Goal: Check status: Check status

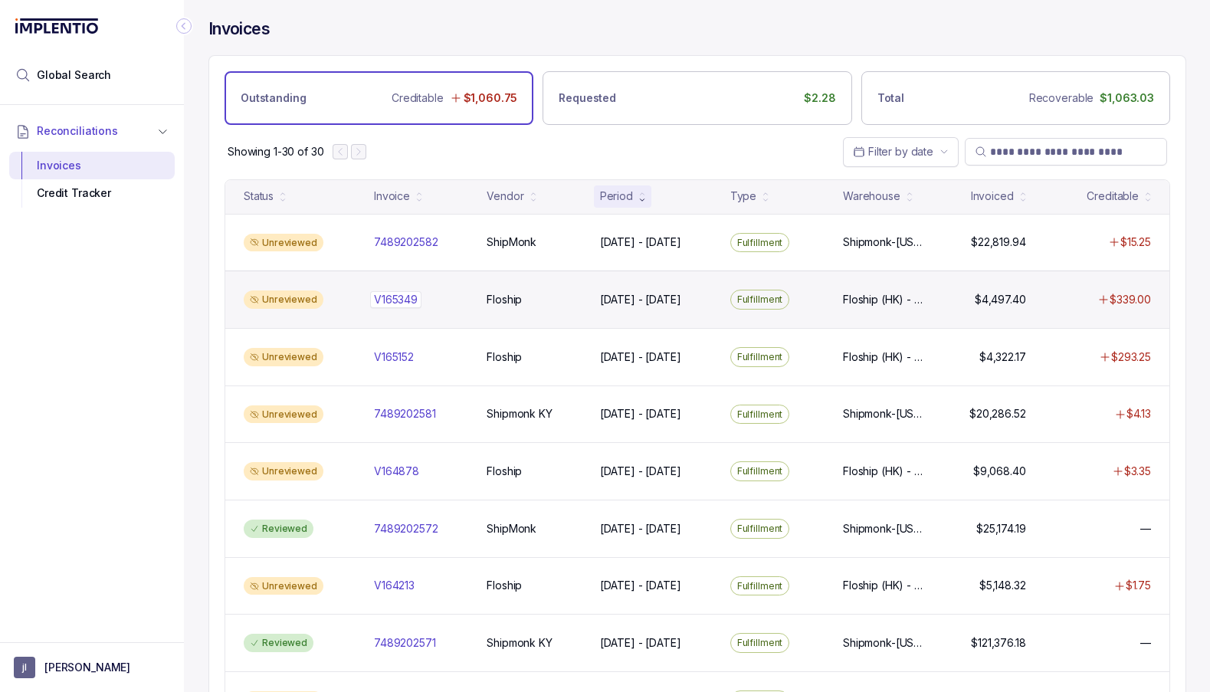
click at [393, 296] on p "V165349" at bounding box center [395, 299] width 51 height 17
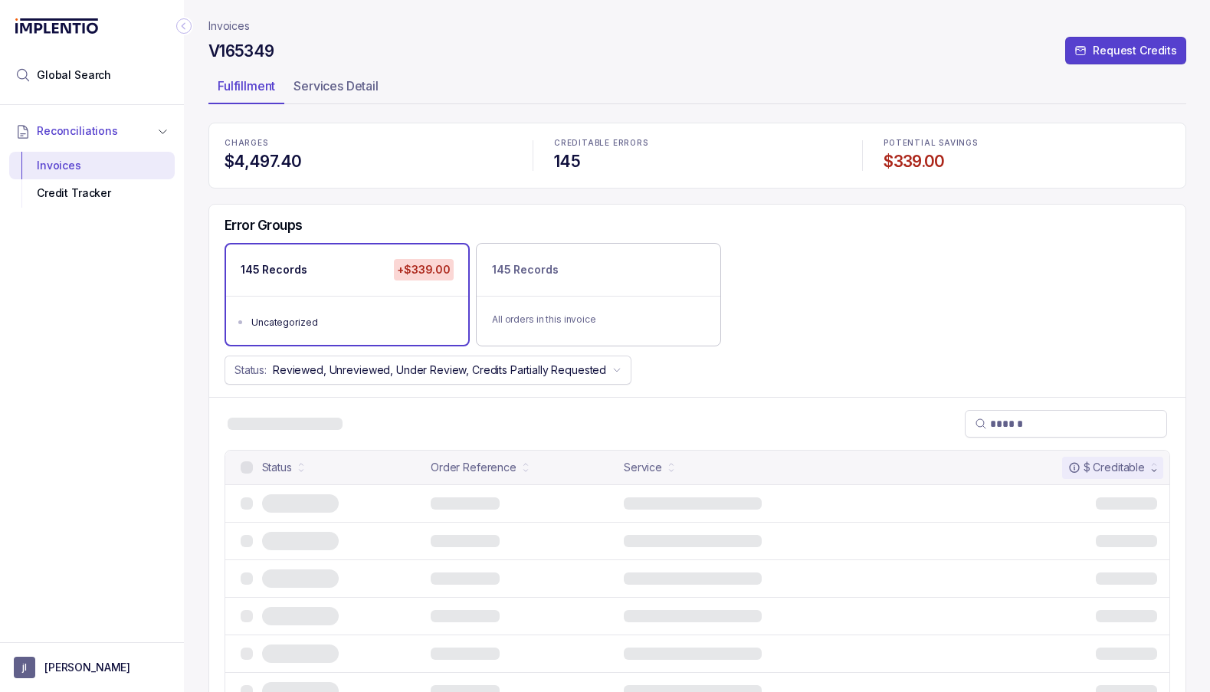
click at [257, 47] on h4 "V165349" at bounding box center [242, 51] width 66 height 21
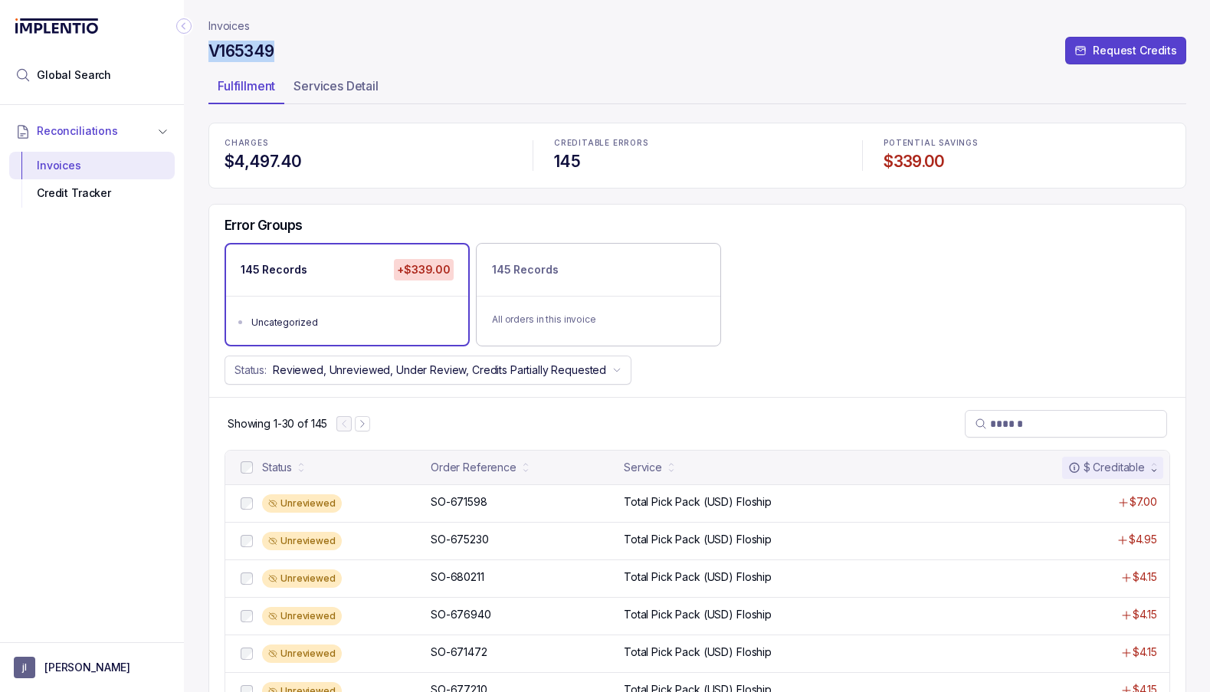
copy h4 "V165349"
click at [232, 25] on p "Invoices" at bounding box center [229, 25] width 41 height 15
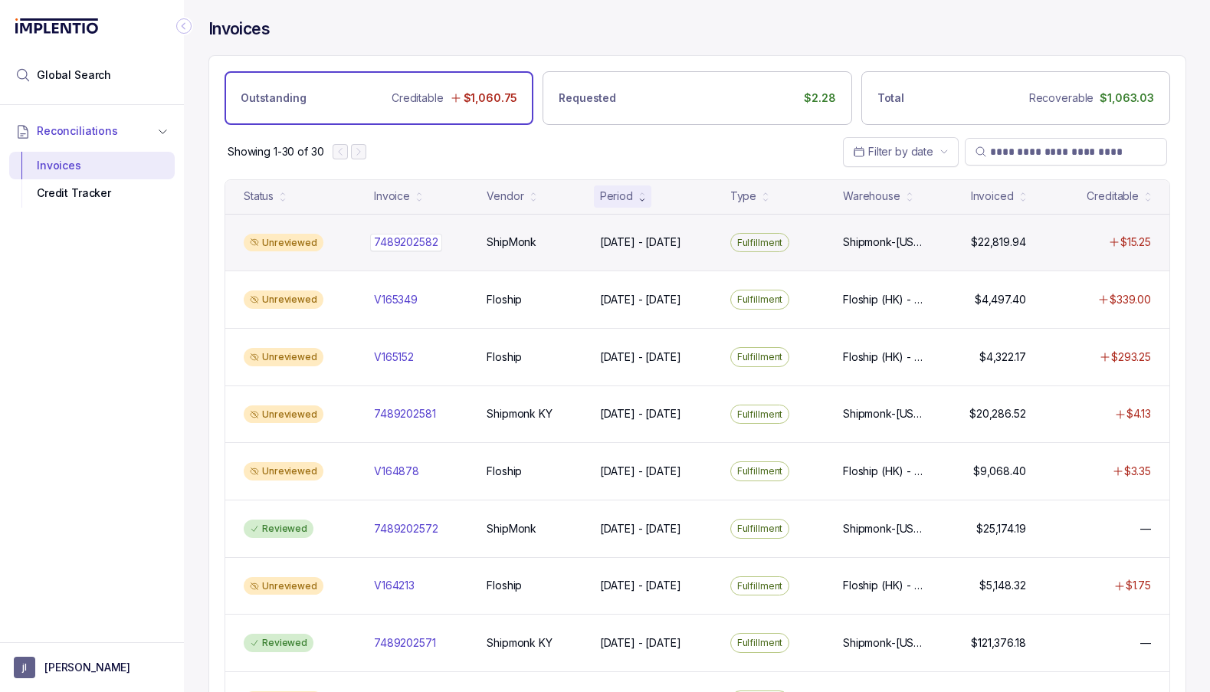
click at [392, 241] on p "7489202582" at bounding box center [406, 242] width 72 height 17
click at [403, 240] on p "7489202582" at bounding box center [406, 242] width 72 height 17
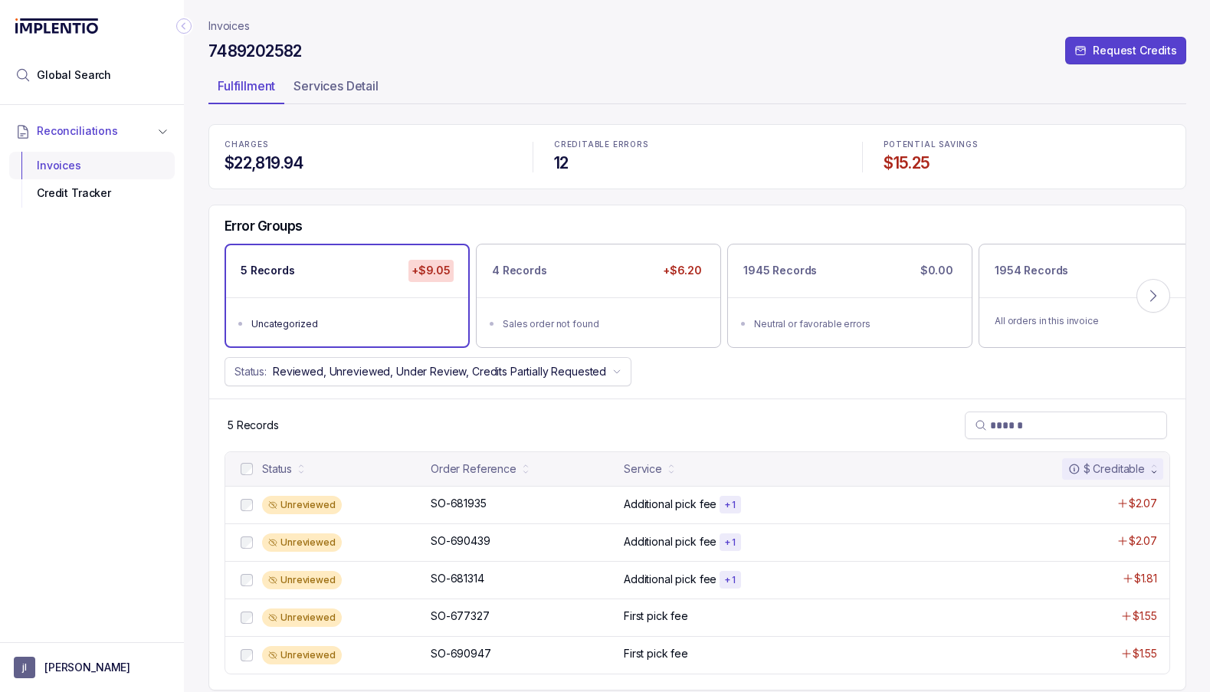
click at [106, 169] on div "Invoices" at bounding box center [91, 166] width 141 height 28
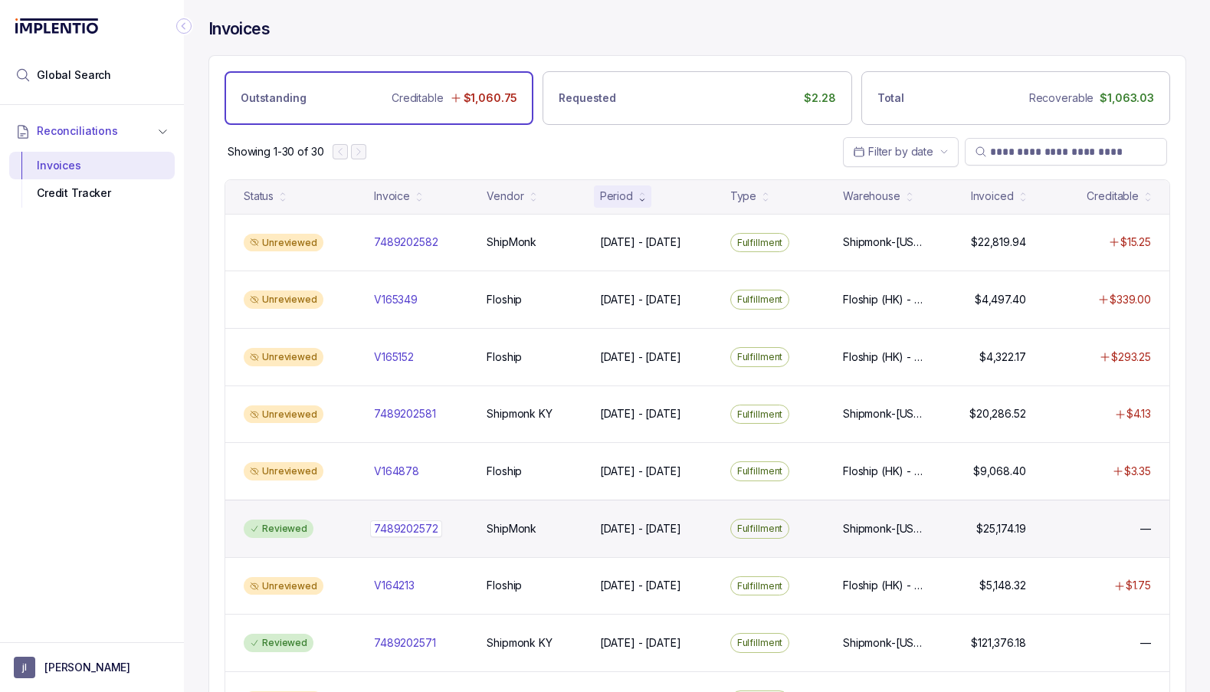
click at [406, 522] on p "7489202572" at bounding box center [406, 529] width 72 height 17
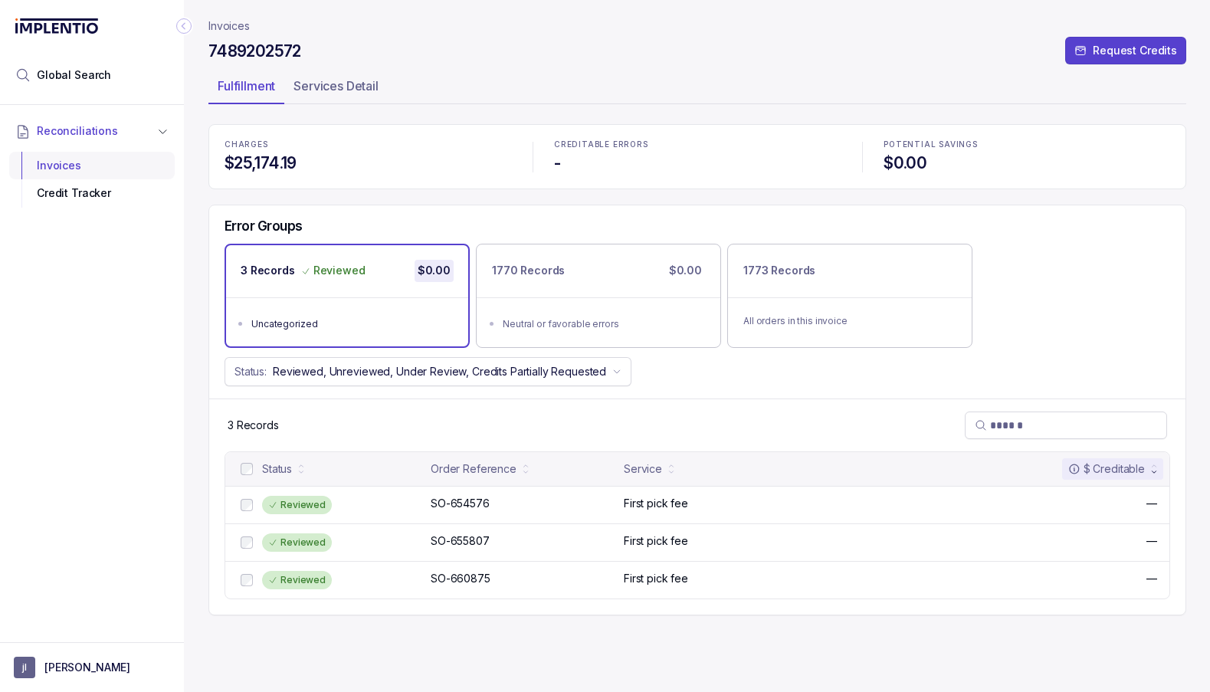
click at [110, 165] on div "Invoices" at bounding box center [91, 166] width 141 height 28
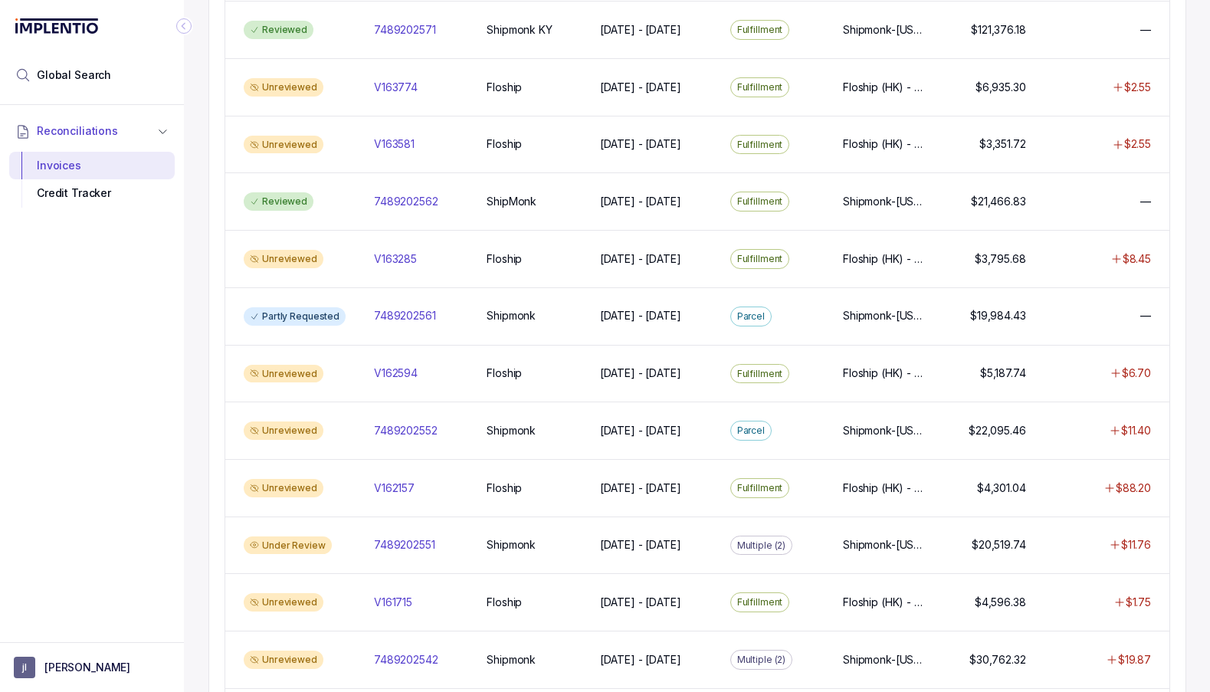
scroll to position [624, 0]
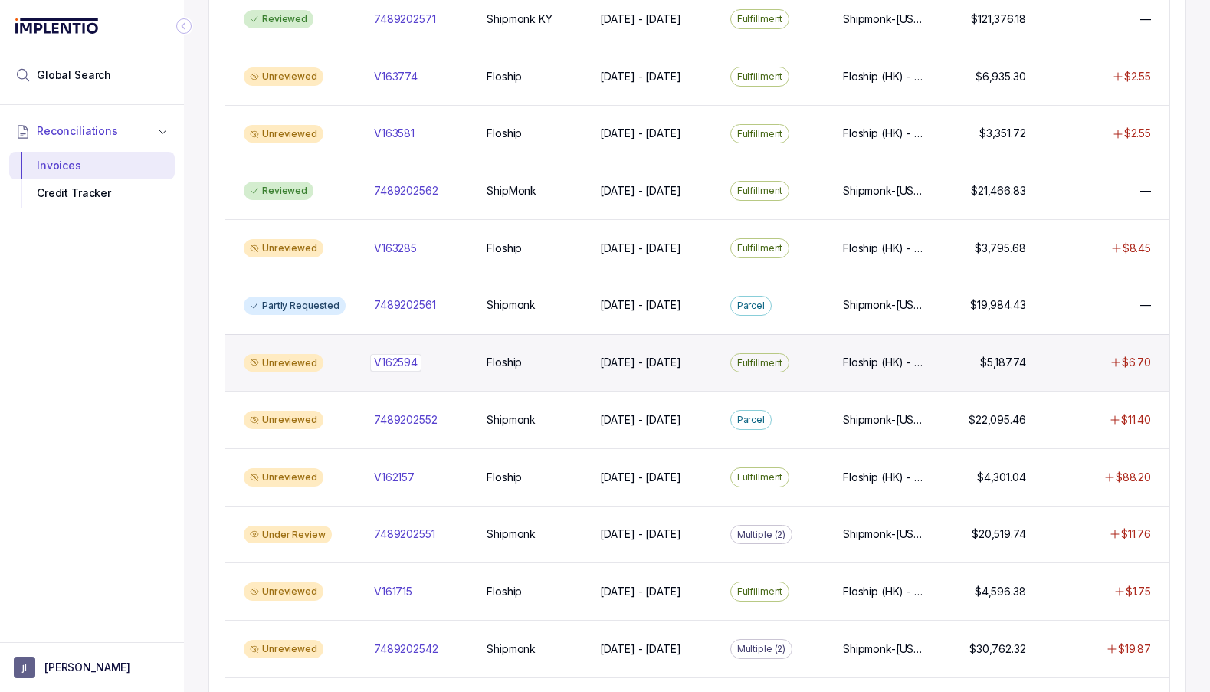
click at [399, 354] on p "V162594" at bounding box center [395, 362] width 51 height 17
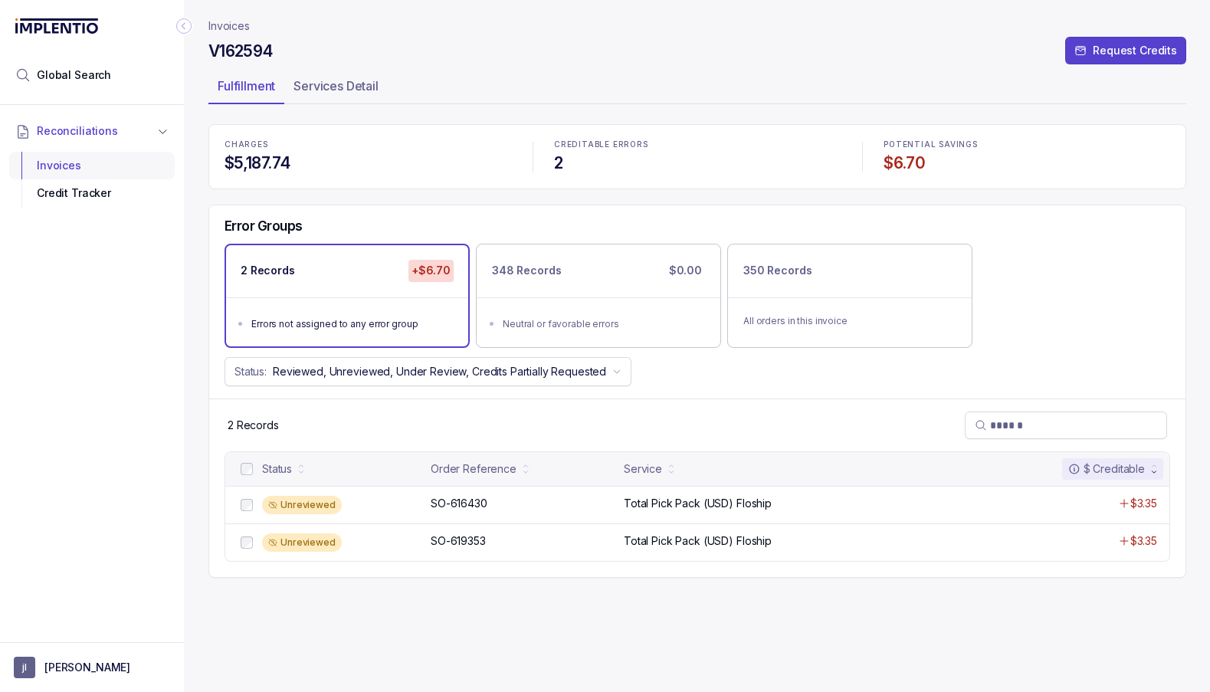
click at [79, 161] on div "Invoices" at bounding box center [91, 166] width 141 height 28
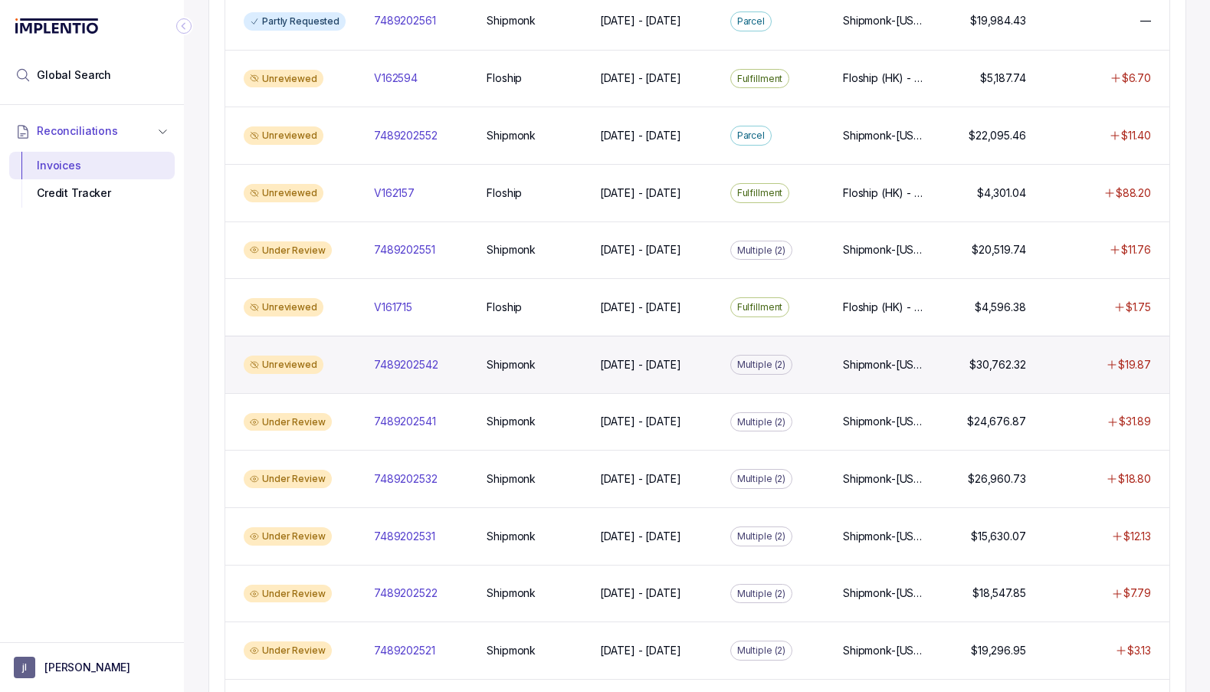
scroll to position [914, 0]
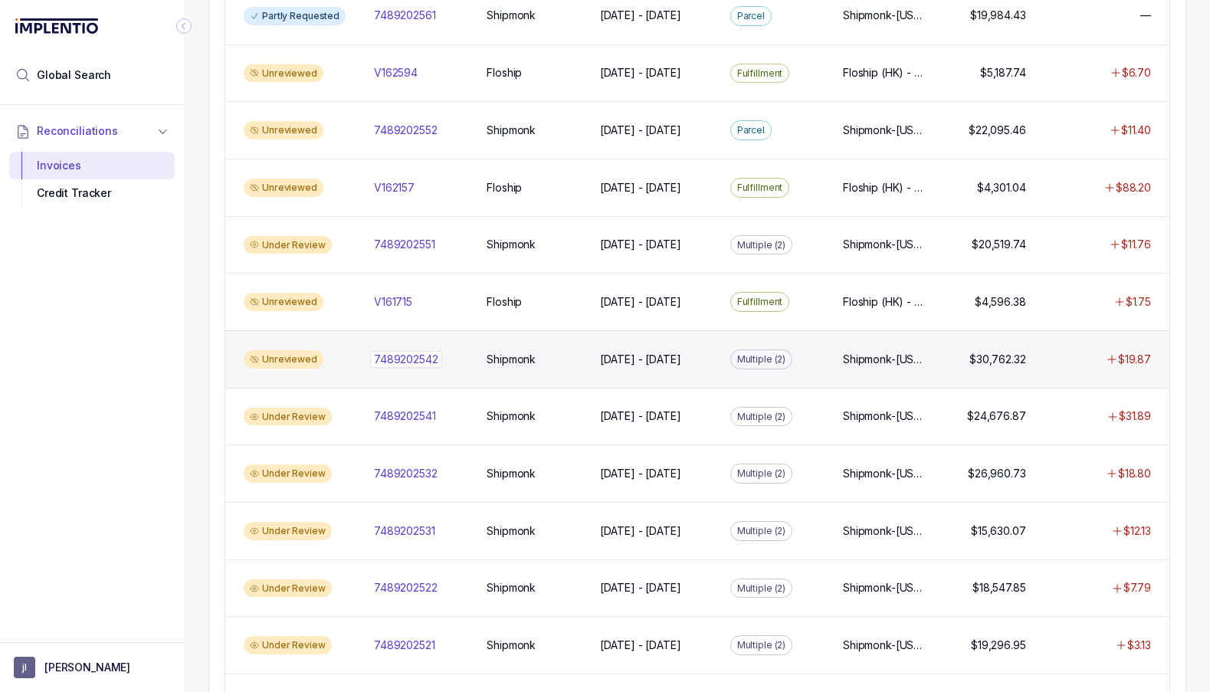
click at [409, 351] on p "7489202542" at bounding box center [406, 359] width 72 height 17
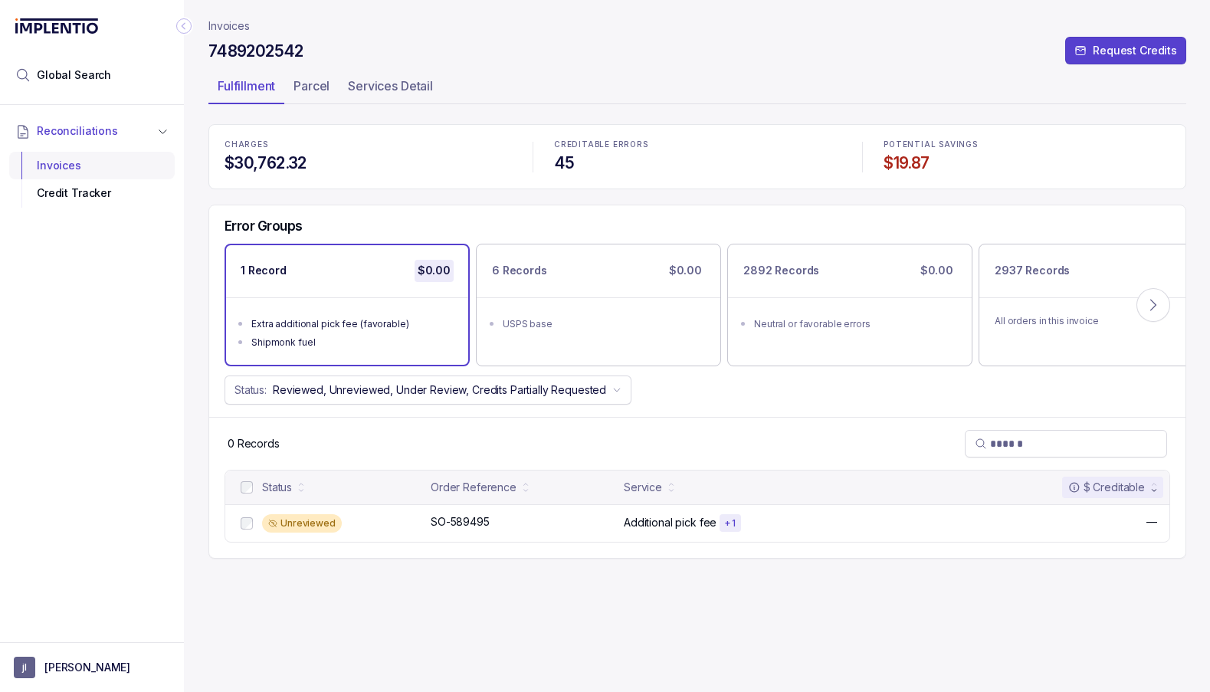
click at [85, 157] on div "Invoices" at bounding box center [91, 166] width 141 height 28
